Goal: Task Accomplishment & Management: Manage account settings

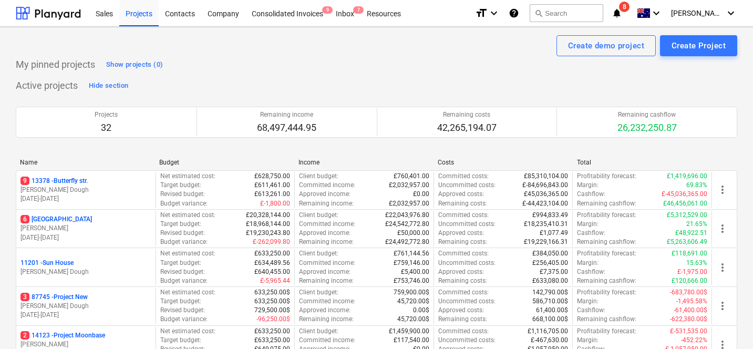
click at [200, 47] on div "Create demo project Create Project" at bounding box center [377, 45] width 722 height 21
click at [207, 23] on div "Company" at bounding box center [223, 12] width 44 height 27
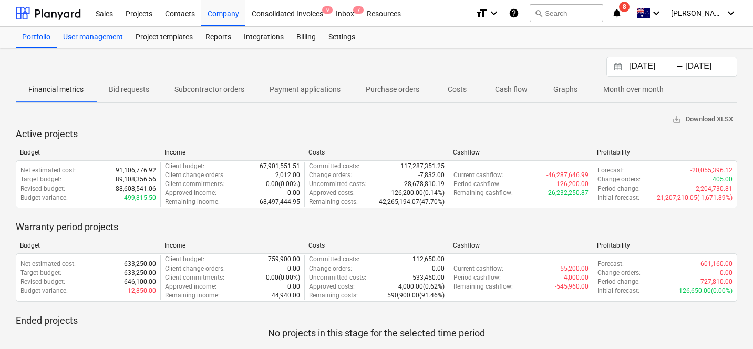
click at [115, 33] on div "User management" at bounding box center [93, 37] width 73 height 21
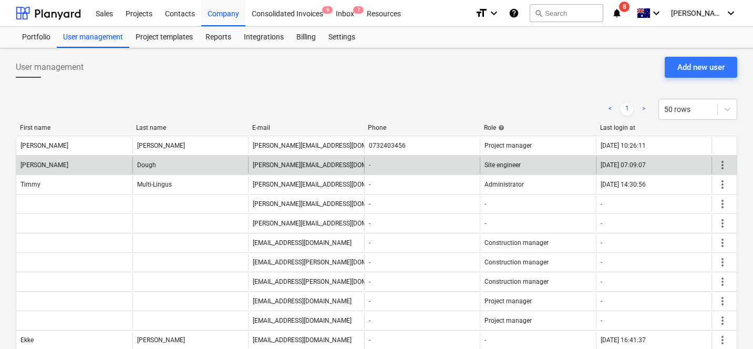
click at [718, 162] on span "more_vert" at bounding box center [722, 165] width 13 height 13
click at [725, 168] on span "more_vert" at bounding box center [722, 165] width 13 height 13
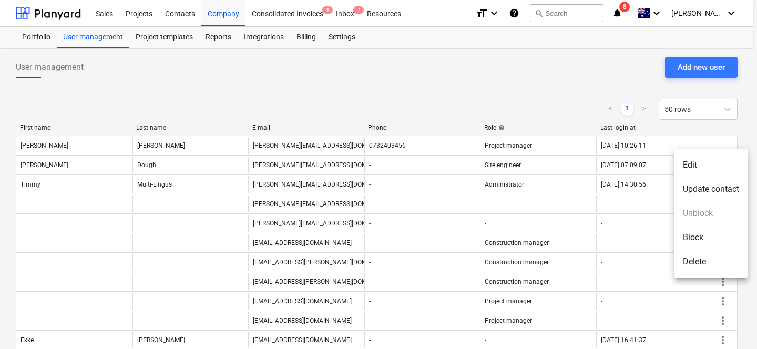
click at [700, 171] on li "Edit" at bounding box center [710, 165] width 73 height 24
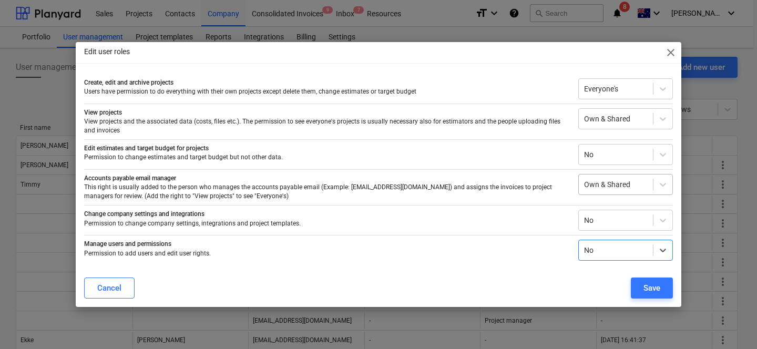
click at [623, 177] on div "Own & Shared" at bounding box center [616, 184] width 74 height 15
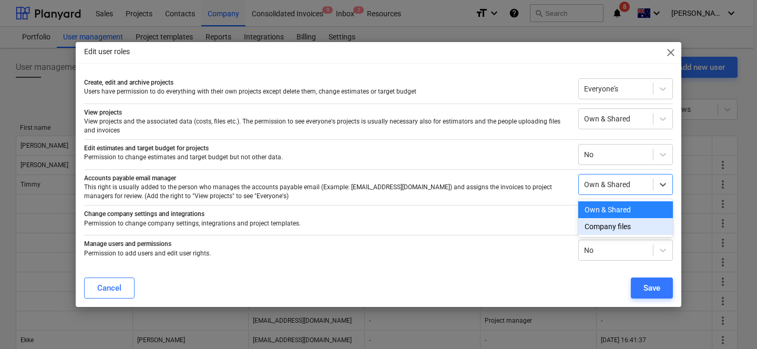
click at [608, 224] on div "Company files" at bounding box center [625, 226] width 95 height 17
